Goal: Navigation & Orientation: Find specific page/section

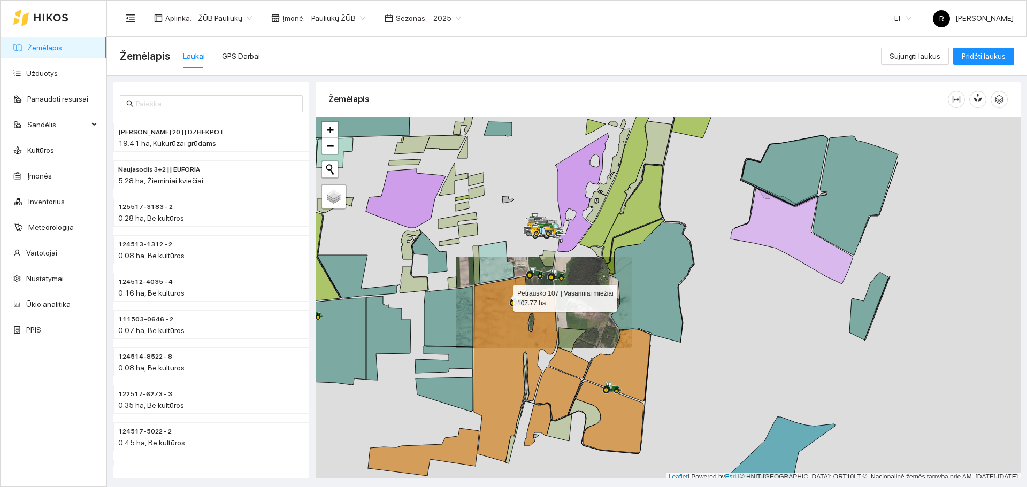
scroll to position [3, 0]
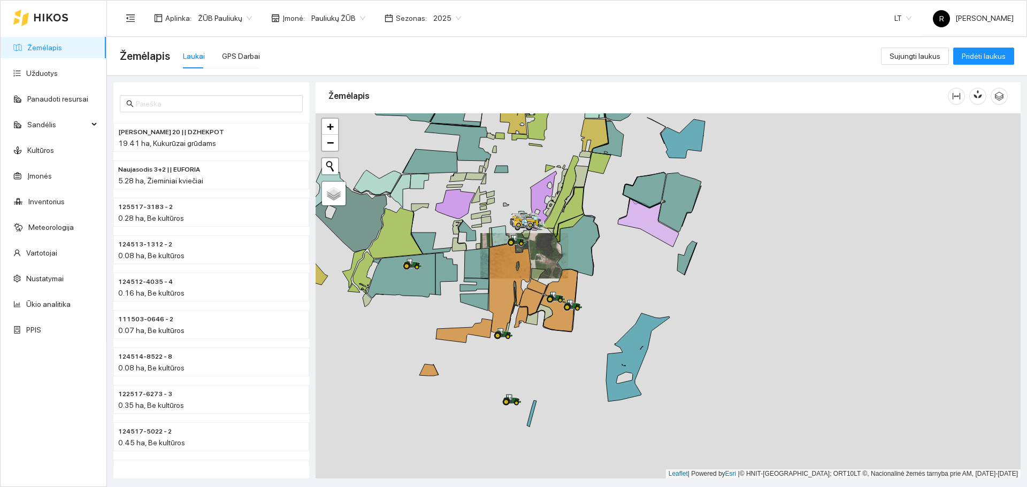
drag, startPoint x: 694, startPoint y: 329, endPoint x: 618, endPoint y: 276, distance: 93.3
click at [622, 277] on div at bounding box center [668, 295] width 705 height 365
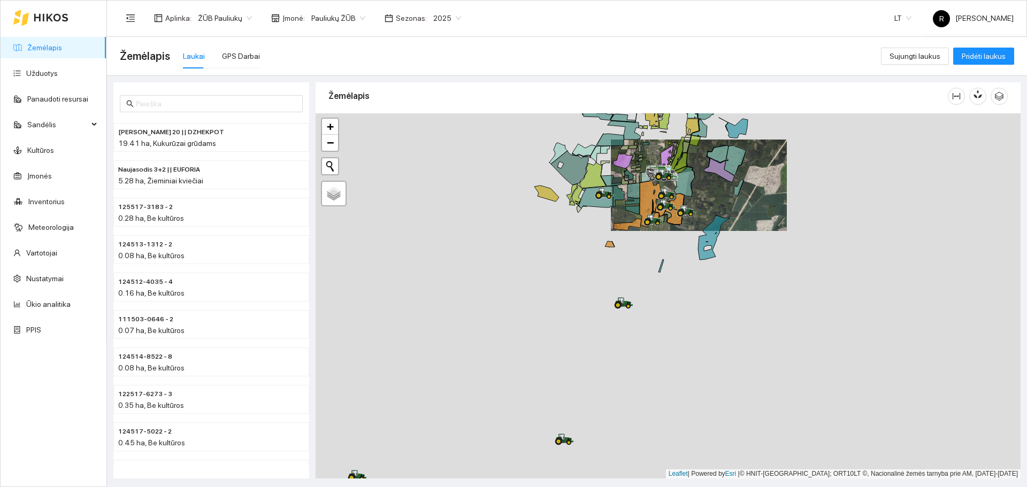
drag, startPoint x: 657, startPoint y: 382, endPoint x: 659, endPoint y: 268, distance: 114.5
click at [659, 275] on div at bounding box center [668, 295] width 705 height 365
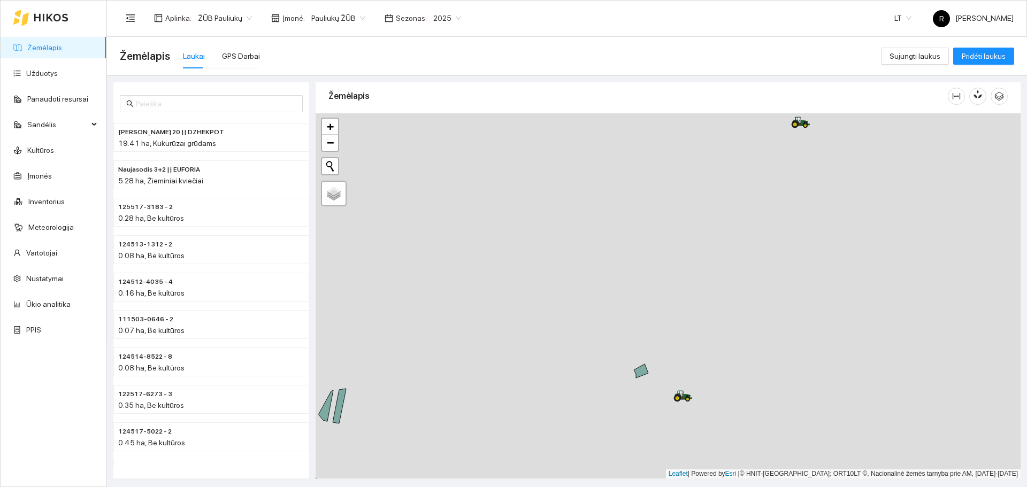
drag, startPoint x: 633, startPoint y: 366, endPoint x: 545, endPoint y: 412, distance: 99.8
click at [545, 412] on div at bounding box center [668, 295] width 705 height 365
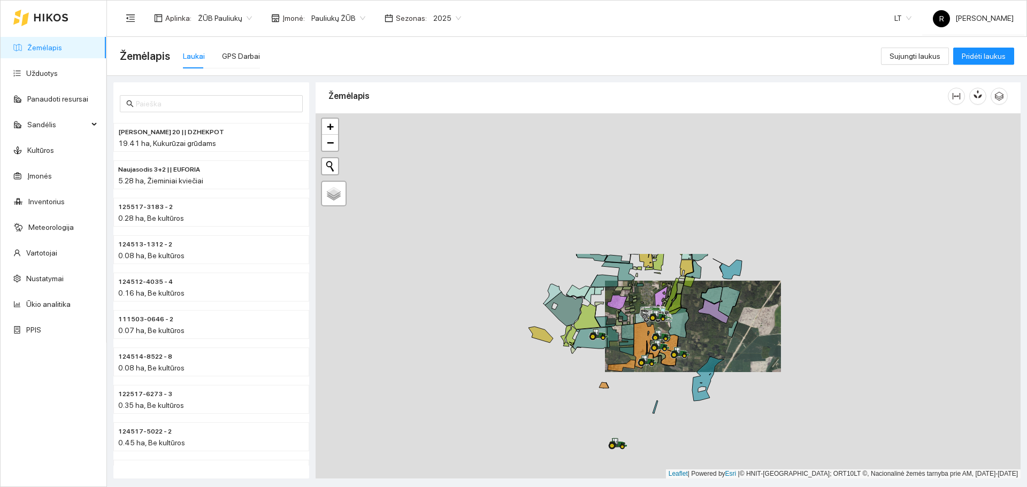
drag, startPoint x: 716, startPoint y: 303, endPoint x: 659, endPoint y: 480, distance: 185.9
click at [659, 480] on main "Žemėlapis Laukai GPS Darbai Sujungti laukus Pridėti laukus Prie Gudaičio 20 || …" at bounding box center [567, 262] width 920 height 450
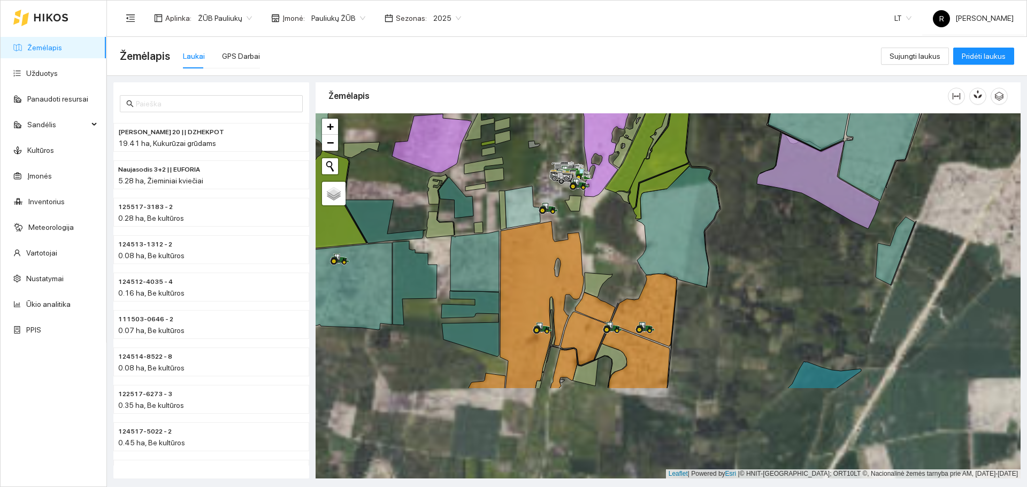
drag, startPoint x: 634, startPoint y: 385, endPoint x: 624, endPoint y: 250, distance: 135.2
click at [625, 248] on div at bounding box center [668, 295] width 705 height 365
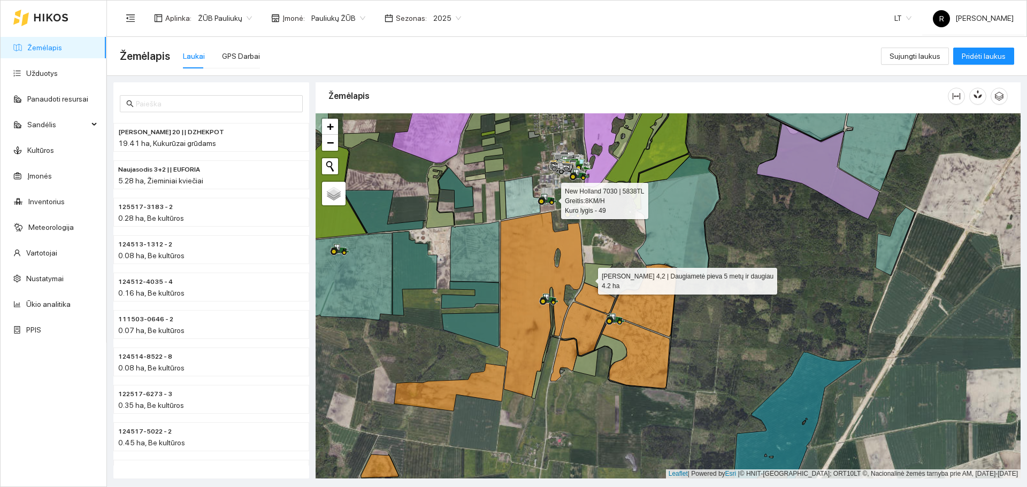
click at [588, 279] on icon at bounding box center [598, 275] width 28 height 25
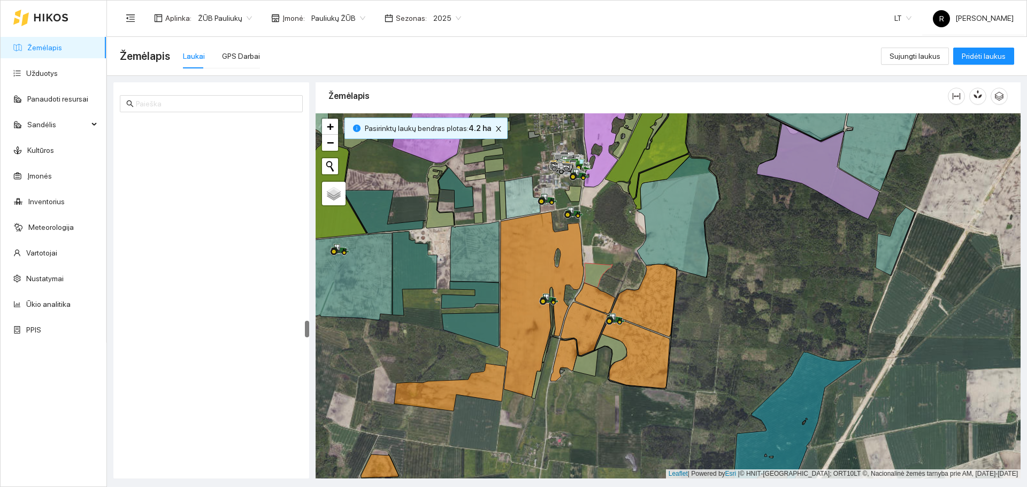
scroll to position [4146, 0]
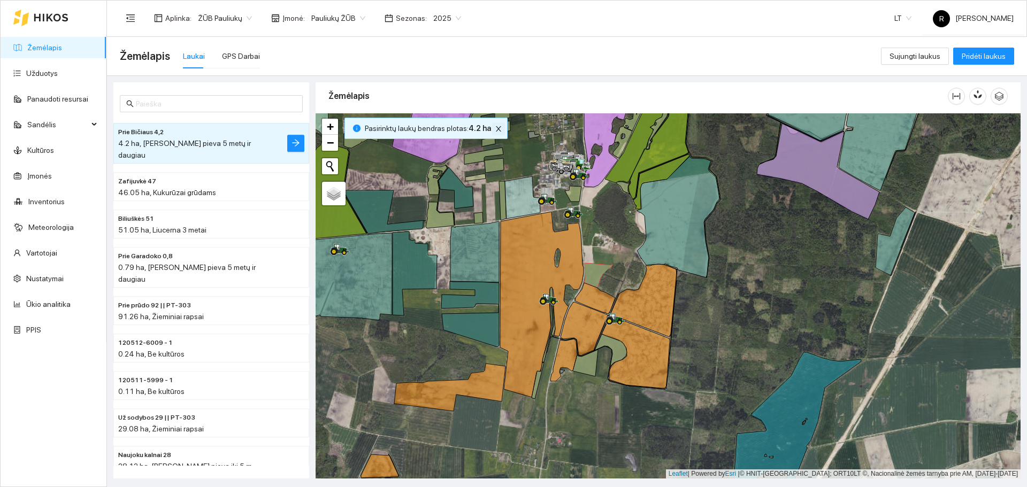
click at [496, 128] on icon "close" at bounding box center [498, 128] width 5 height 5
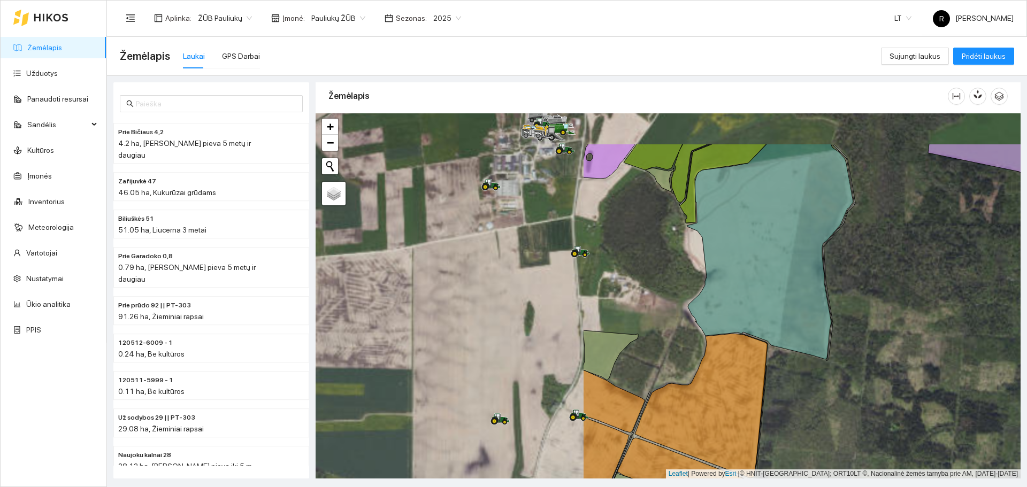
drag, startPoint x: 651, startPoint y: 260, endPoint x: 990, endPoint y: 327, distance: 345.3
click at [990, 327] on div at bounding box center [668, 295] width 705 height 365
